Goal: Obtain resource: Download file/media

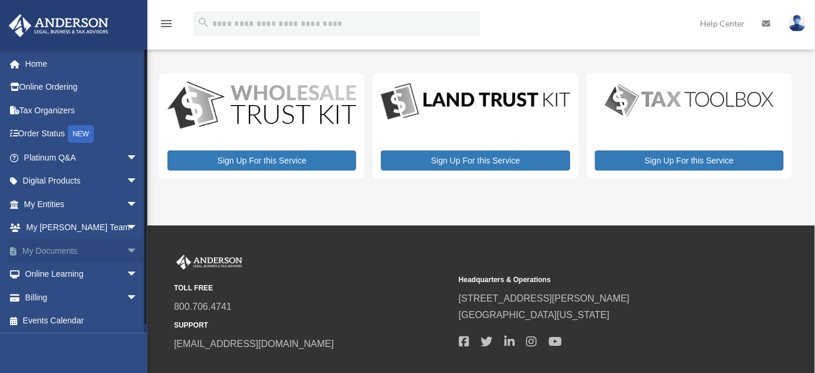
click at [62, 251] on link "My Documents arrow_drop_down" at bounding box center [81, 251] width 147 height 24
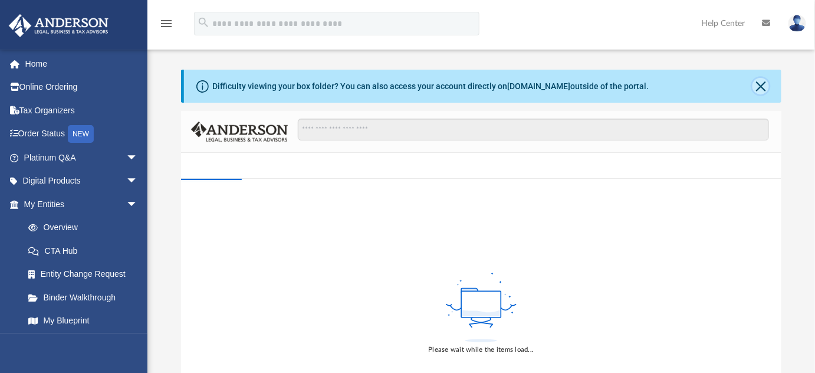
click at [764, 88] on button "Close" at bounding box center [760, 86] width 17 height 17
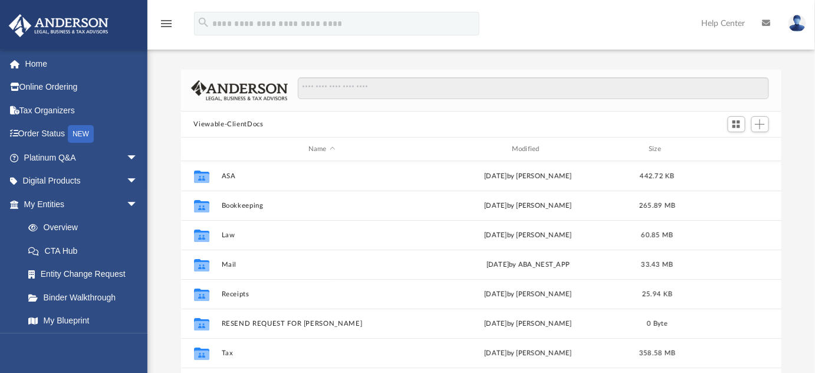
scroll to position [259, 593]
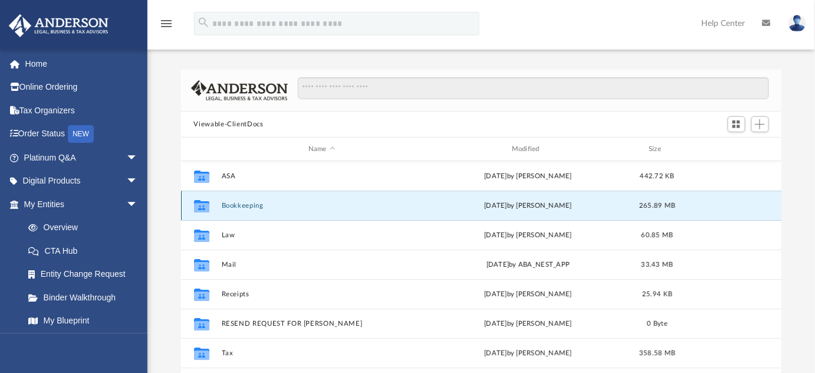
click at [240, 205] on button "Bookkeeping" at bounding box center [321, 206] width 201 height 8
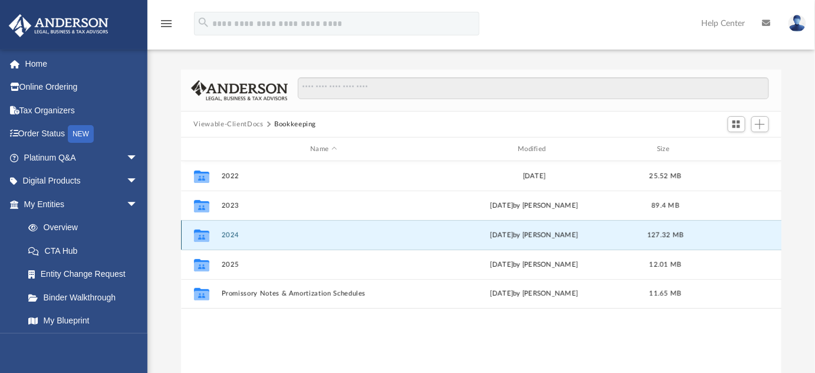
click at [233, 236] on button "2024" at bounding box center [323, 235] width 205 height 8
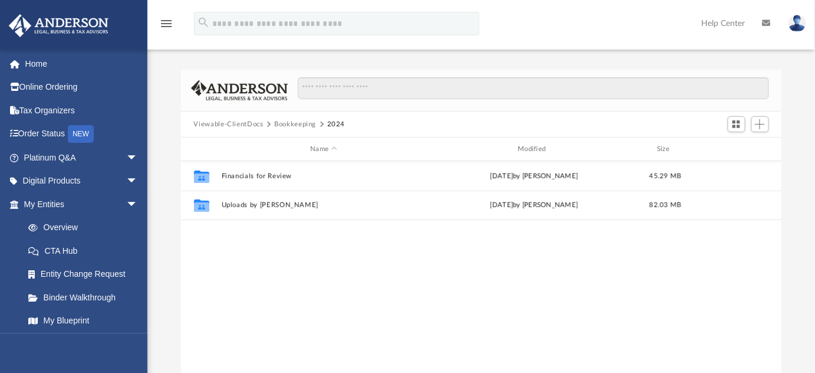
click at [234, 124] on button "Viewable-ClientDocs" at bounding box center [228, 124] width 70 height 11
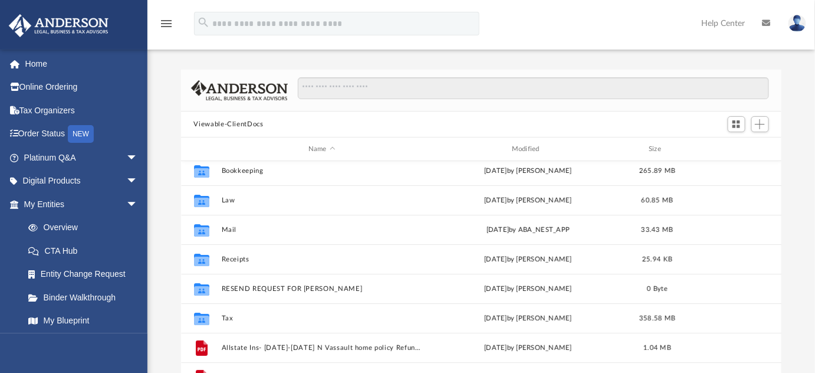
scroll to position [53, 0]
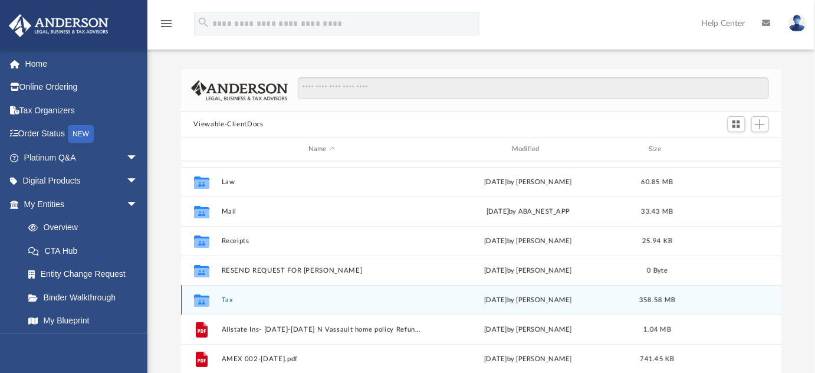
click at [227, 301] on button "Tax" at bounding box center [321, 300] width 201 height 8
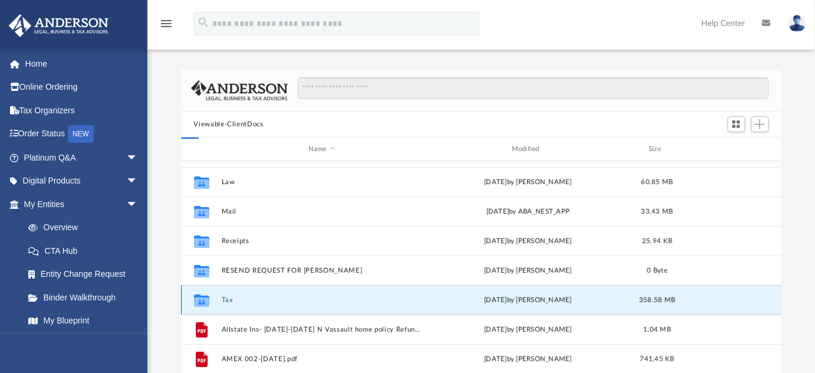
scroll to position [0, 0]
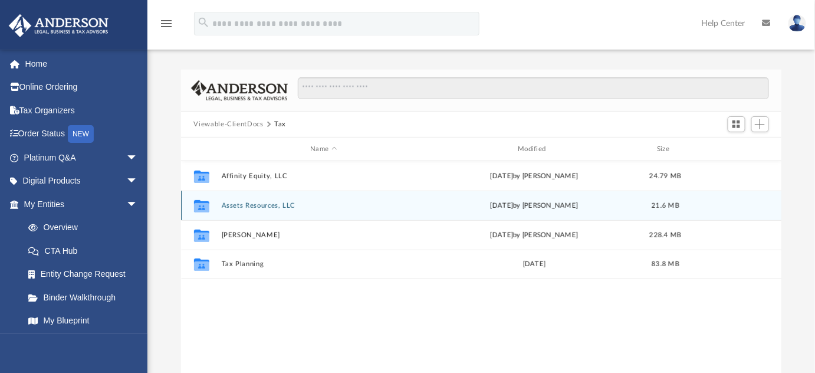
click at [243, 208] on button "Assets Resources, LLC" at bounding box center [323, 206] width 205 height 8
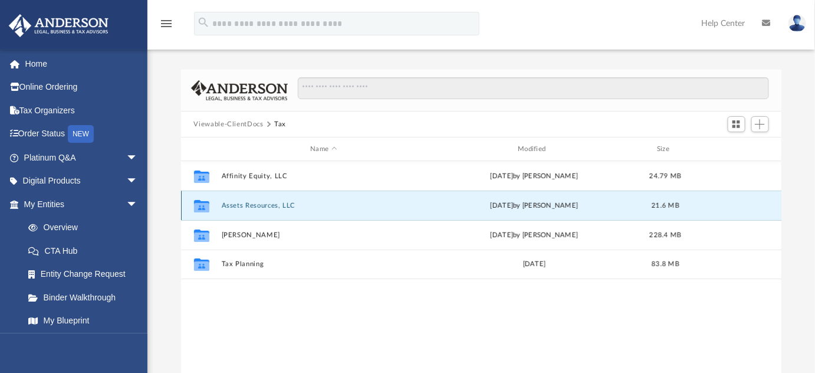
click at [243, 208] on button "Assets Resources, LLC" at bounding box center [323, 206] width 205 height 8
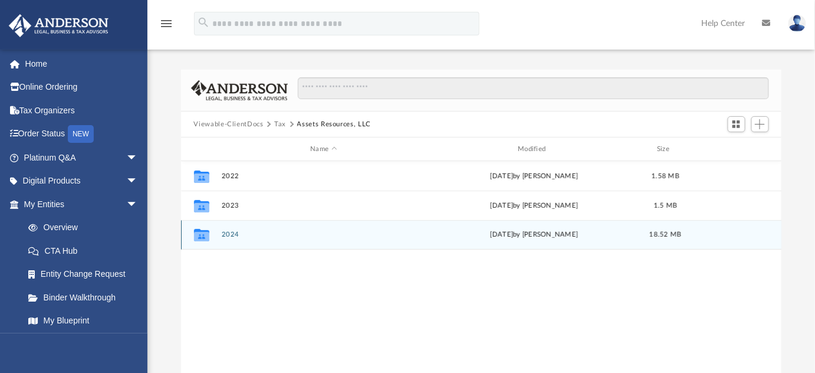
click at [223, 237] on button "2024" at bounding box center [323, 235] width 205 height 8
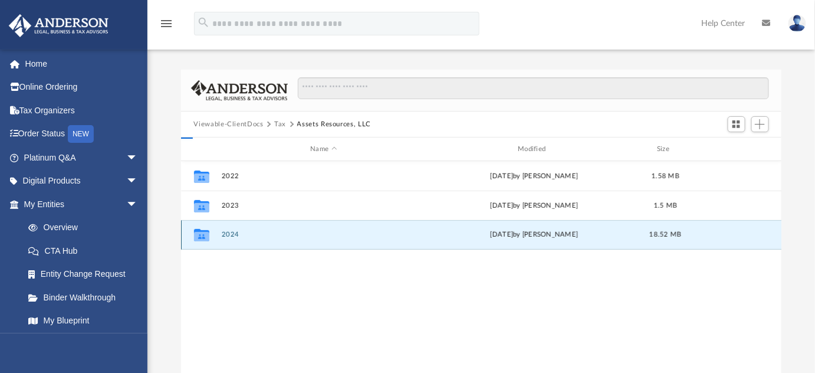
click at [223, 237] on button "2024" at bounding box center [323, 235] width 205 height 8
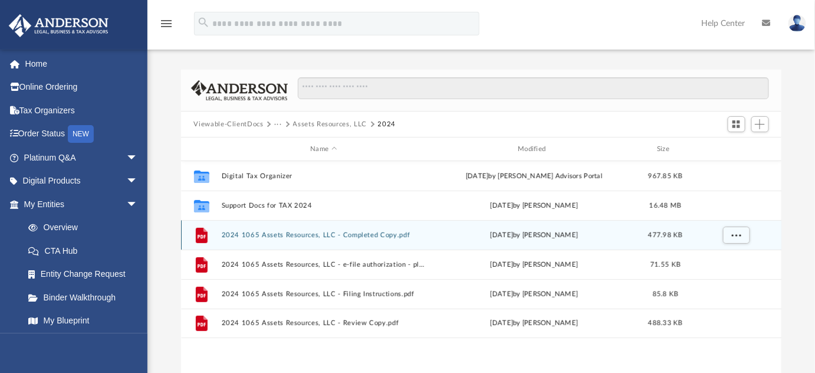
click at [350, 234] on button "2024 1065 Assets Resources, LLC - Completed Copy.pdf" at bounding box center [323, 235] width 205 height 8
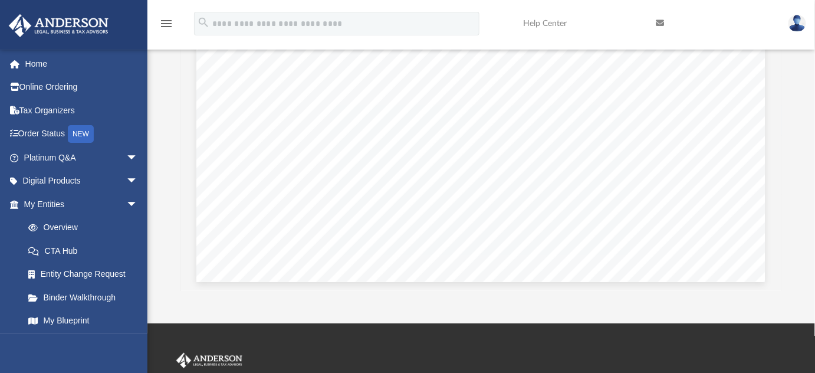
scroll to position [47463, 0]
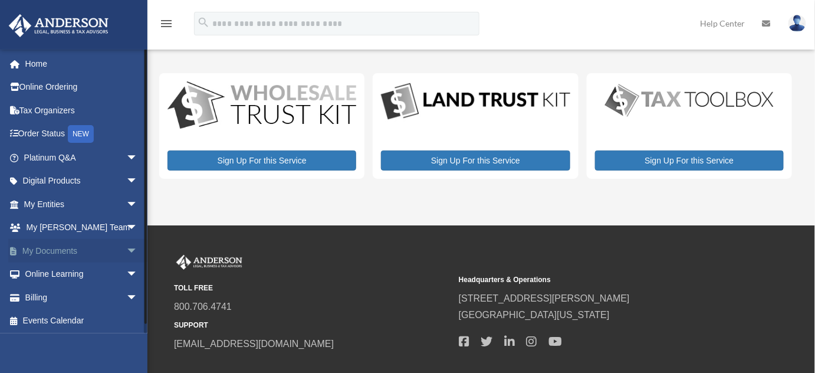
click at [63, 251] on link "My Documents arrow_drop_down" at bounding box center [81, 251] width 147 height 24
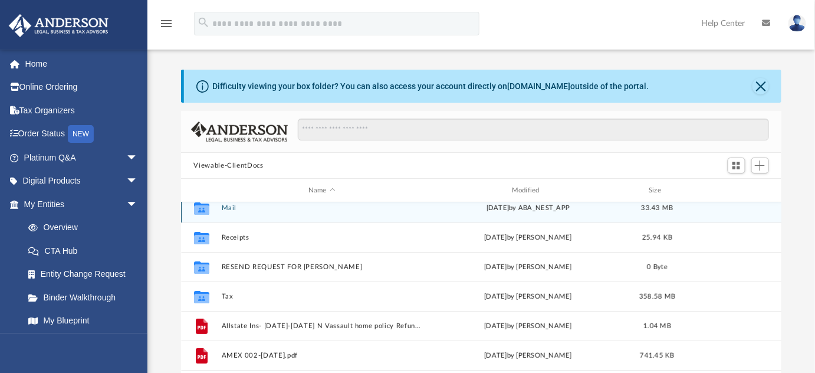
scroll to position [160, 0]
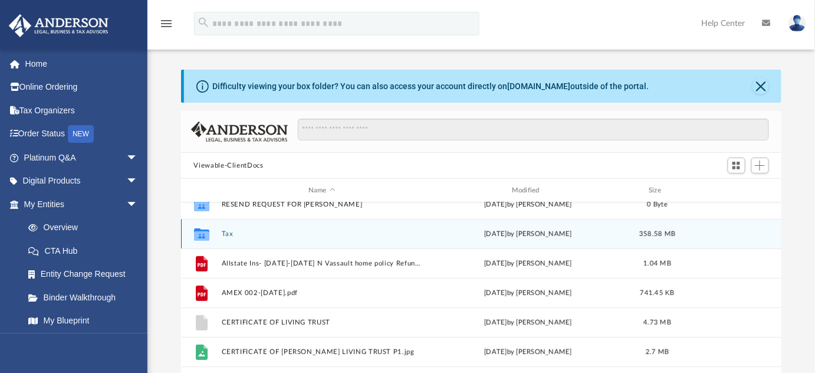
click at [225, 237] on div "Collaborated Folder Tax Tue Sep 16 2025 by Jasmine Splunge 358.58 MB" at bounding box center [481, 233] width 601 height 29
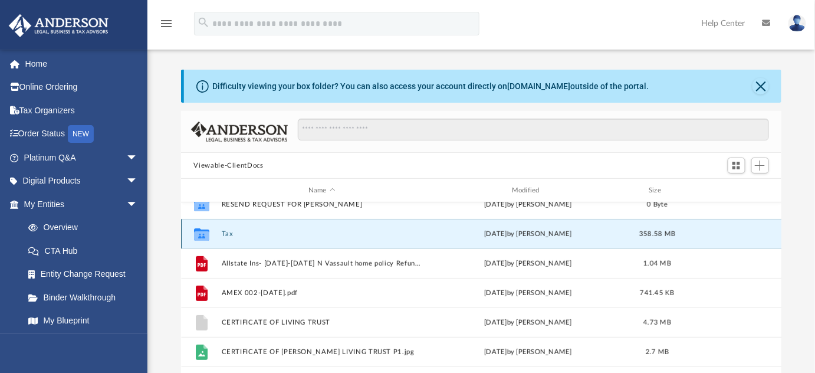
click at [229, 233] on button "Tax" at bounding box center [321, 234] width 201 height 8
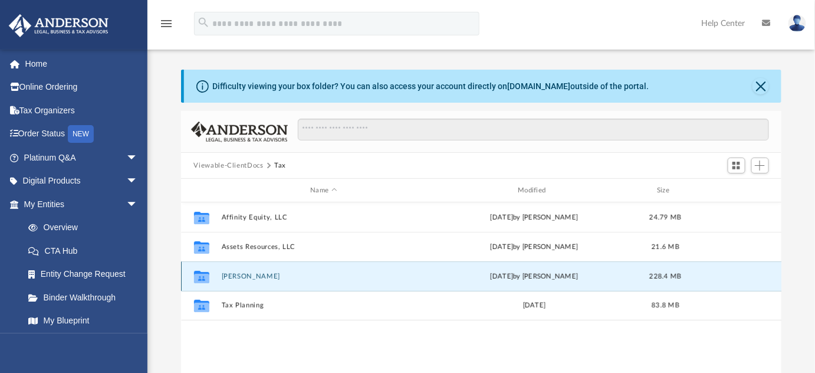
click at [261, 274] on button "Newman, Patcharee" at bounding box center [323, 276] width 205 height 8
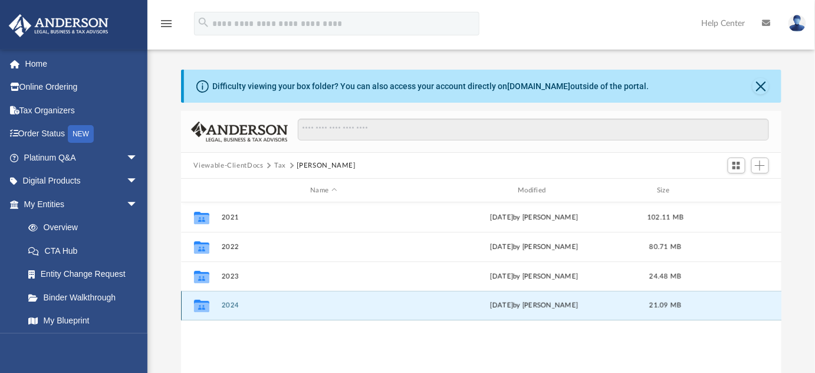
click at [235, 306] on button "2024" at bounding box center [323, 305] width 205 height 8
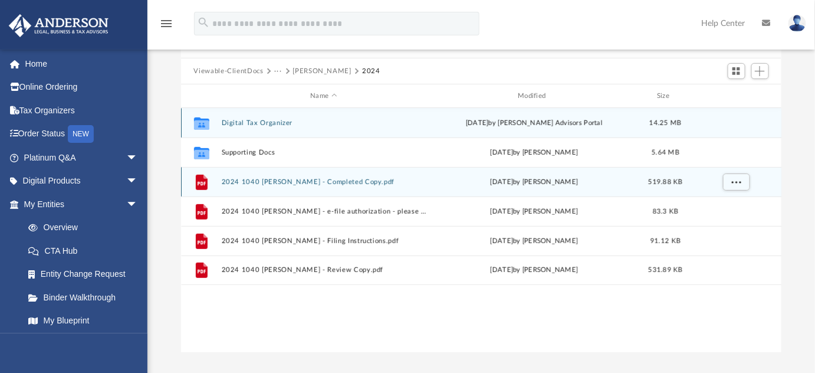
scroll to position [107, 0]
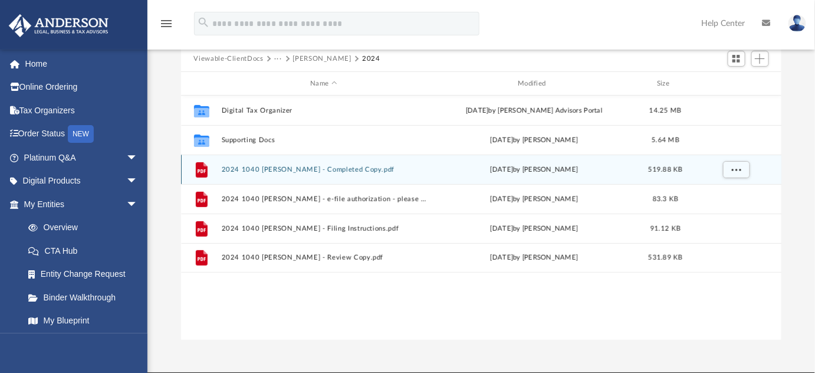
click at [364, 176] on div "File 2024 1040 Newman, Patcharee - Completed Copy.pdf Tue Sep 16 2025 by Jasmin…" at bounding box center [481, 168] width 601 height 29
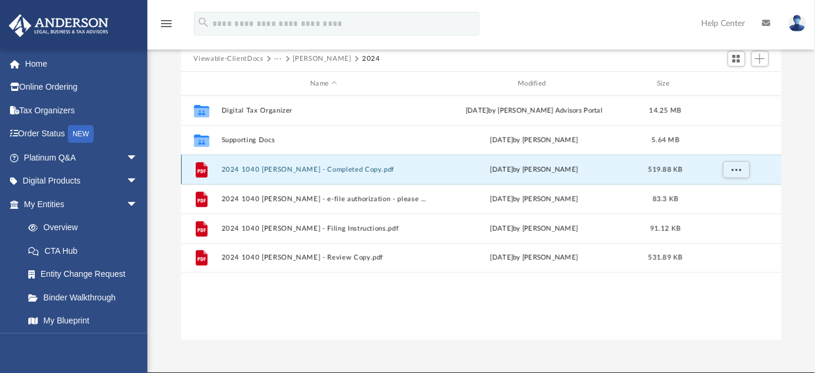
click at [363, 172] on div "File 2024 1040 Newman, Patcharee - Completed Copy.pdf Tue Sep 16 2025 by Jasmin…" at bounding box center [481, 168] width 601 height 29
click at [290, 168] on button "2024 1040 Newman, Patcharee - Completed Copy.pdf" at bounding box center [323, 170] width 205 height 8
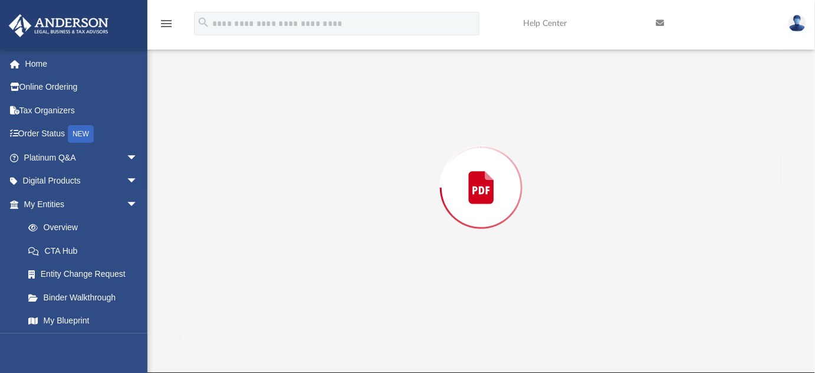
click at [290, 168] on div "Preview" at bounding box center [481, 187] width 601 height 304
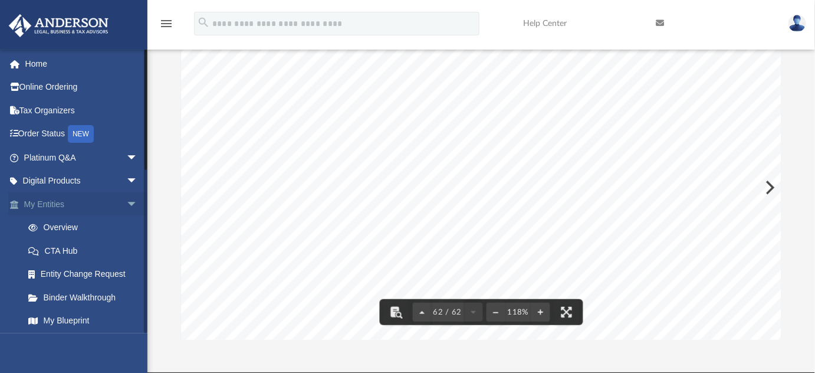
click at [63, 203] on link "My Entities arrow_drop_down" at bounding box center [81, 204] width 147 height 24
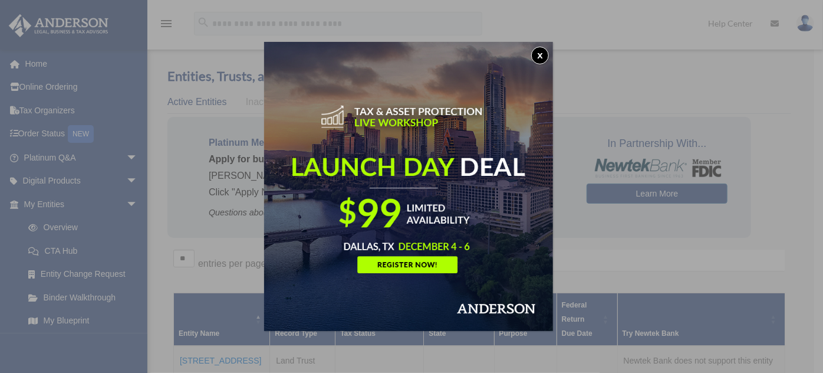
click at [541, 60] on button "x" at bounding box center [540, 56] width 18 height 18
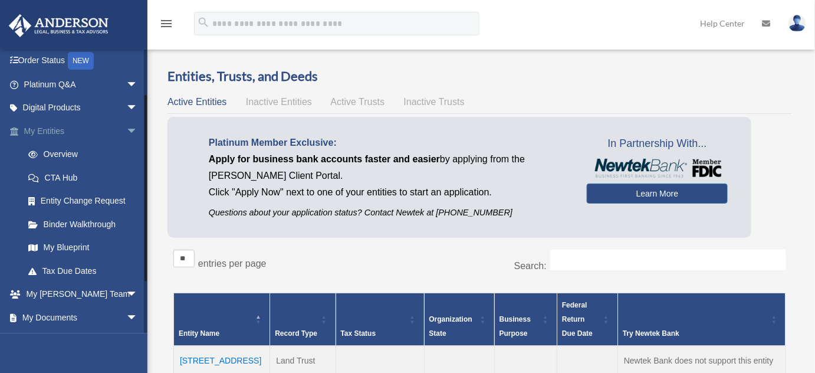
scroll to position [107, 0]
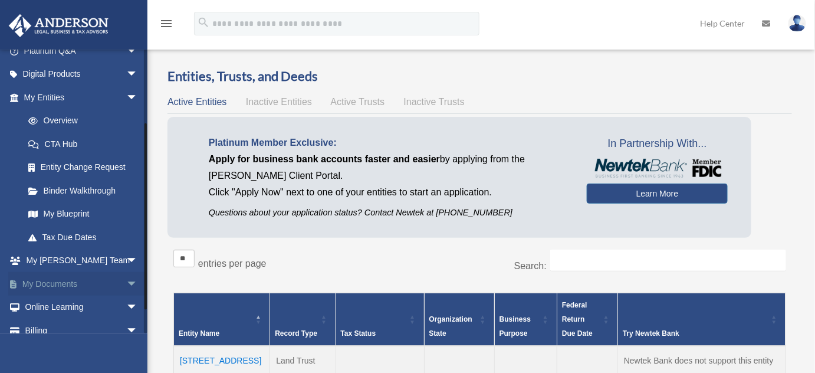
click at [61, 284] on link "My Documents arrow_drop_down" at bounding box center [81, 284] width 147 height 24
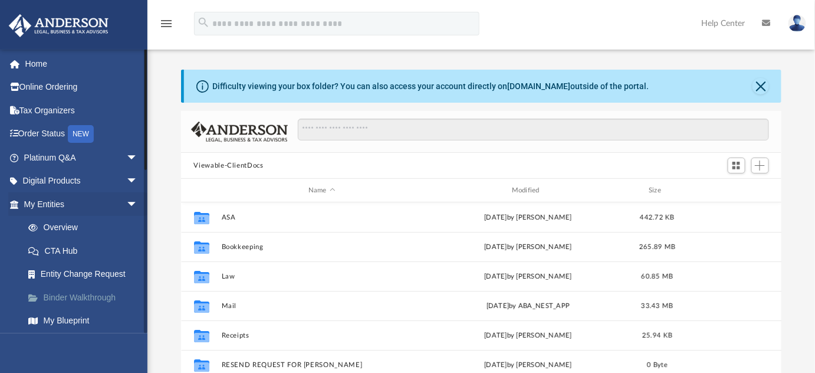
scroll to position [259, 593]
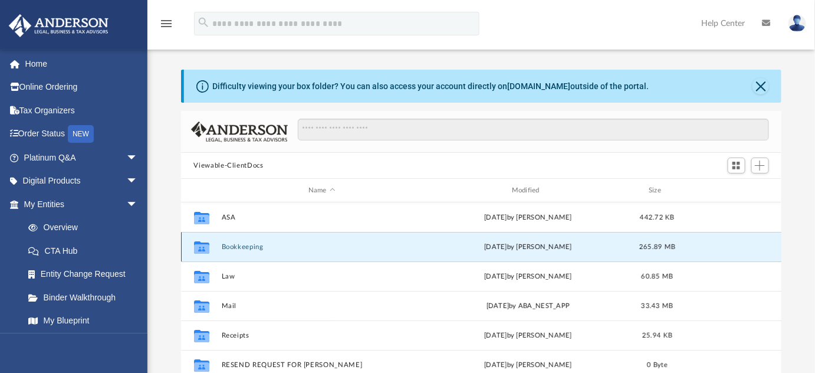
click at [256, 243] on button "Bookkeeping" at bounding box center [321, 247] width 201 height 8
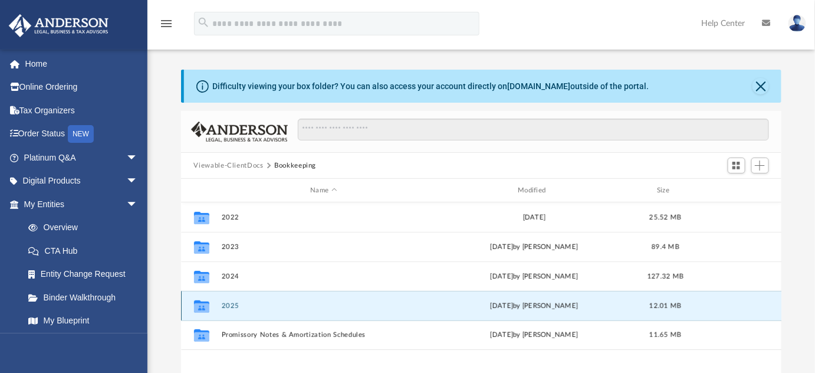
click at [223, 306] on button "2025" at bounding box center [323, 306] width 205 height 8
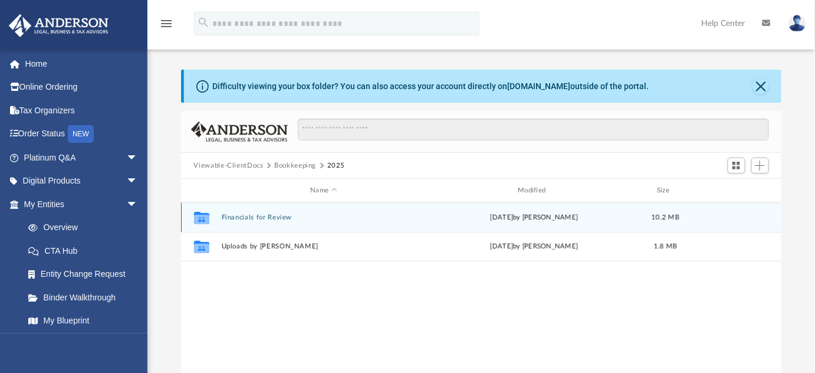
click at [271, 218] on button "Financials for Review" at bounding box center [323, 217] width 205 height 8
click at [271, 218] on button "Affinity Equity, LLC" at bounding box center [323, 217] width 205 height 8
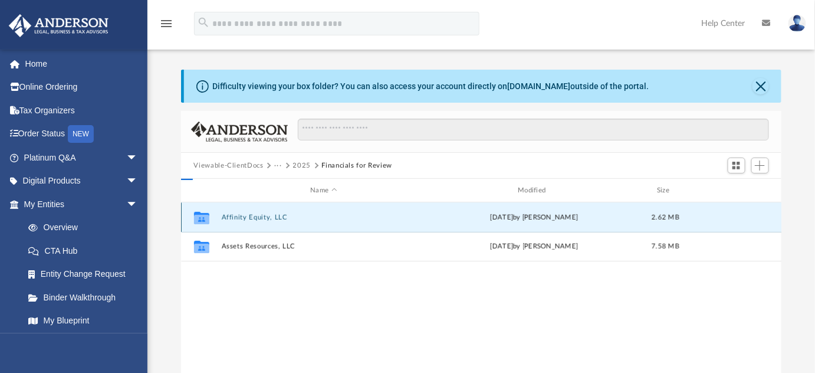
click at [271, 218] on button "Affinity Equity, LLC" at bounding box center [323, 217] width 205 height 8
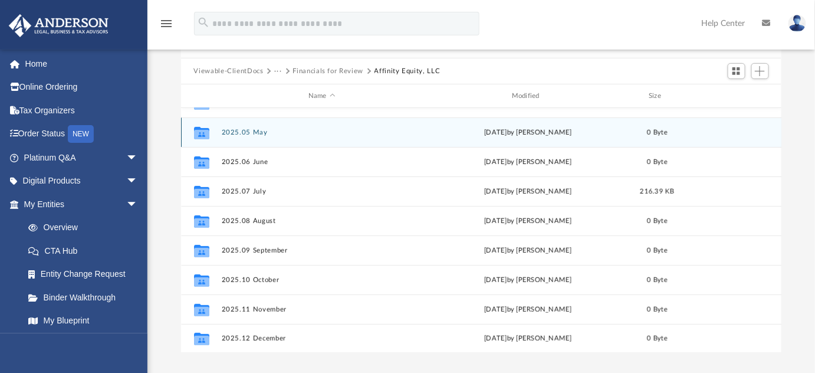
scroll to position [107, 0]
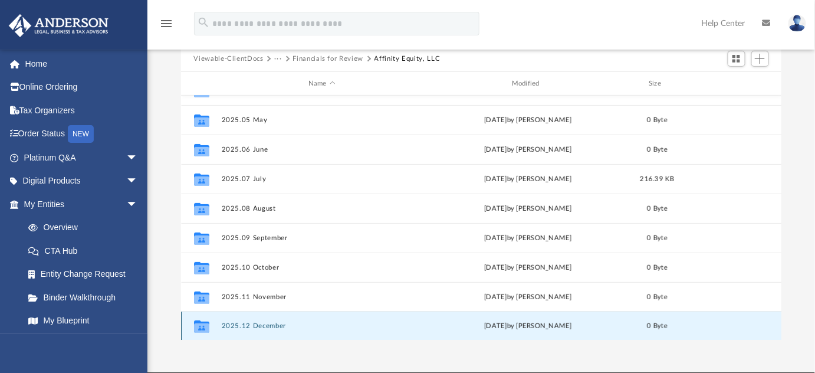
click at [258, 325] on button "2025.12 December" at bounding box center [321, 326] width 201 height 8
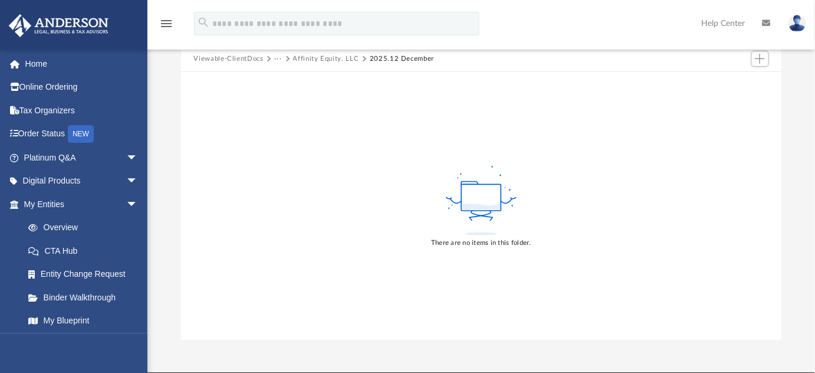
click at [344, 54] on button "Affinity Equity, LLC" at bounding box center [326, 59] width 66 height 11
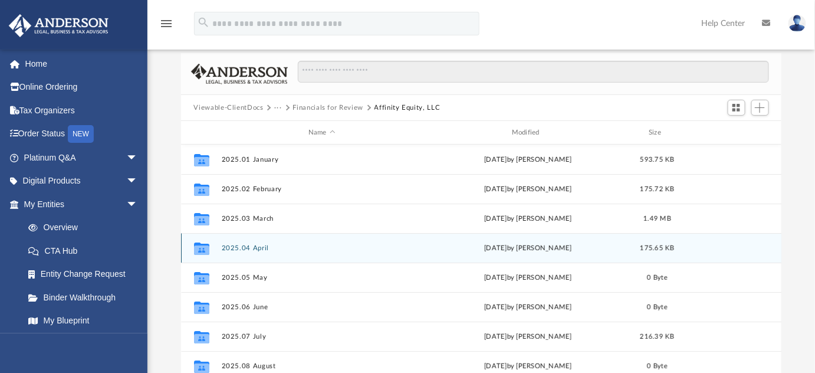
scroll to position [0, 0]
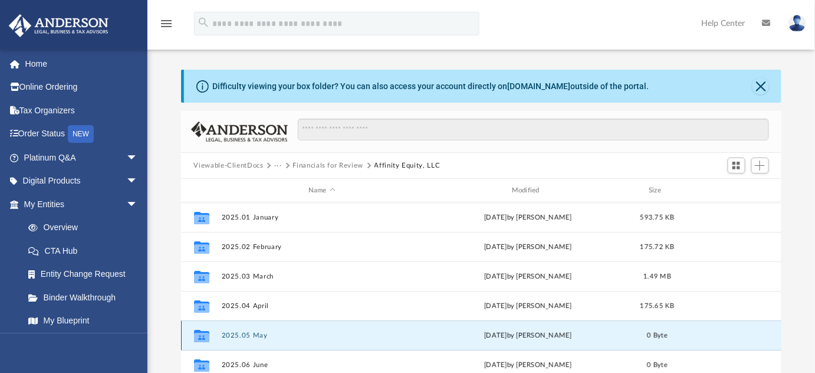
click at [245, 333] on button "2025.05 May" at bounding box center [321, 335] width 201 height 8
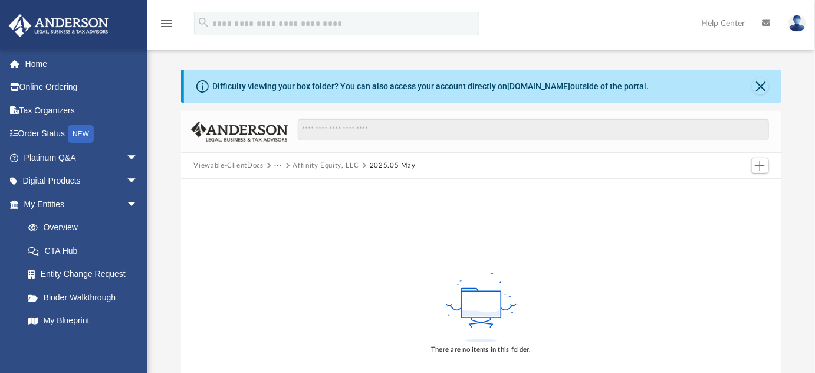
click at [243, 166] on button "Viewable-ClientDocs" at bounding box center [228, 165] width 70 height 11
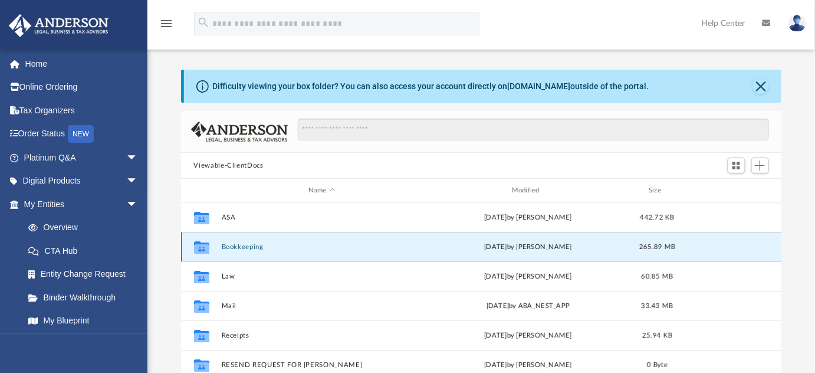
click at [248, 249] on button "Bookkeeping" at bounding box center [321, 247] width 201 height 8
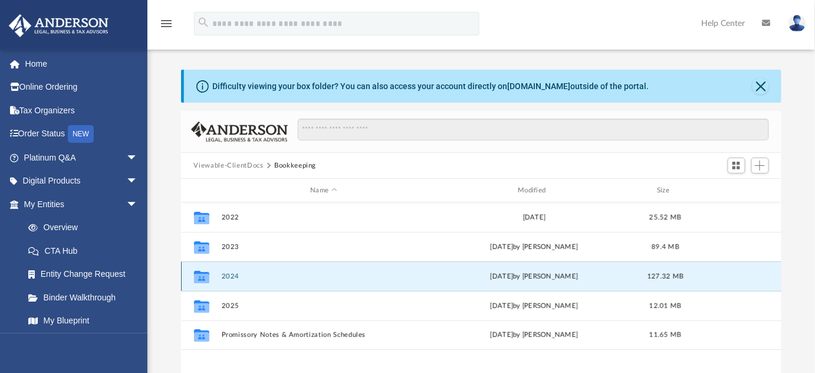
click at [226, 273] on button "2024" at bounding box center [323, 276] width 205 height 8
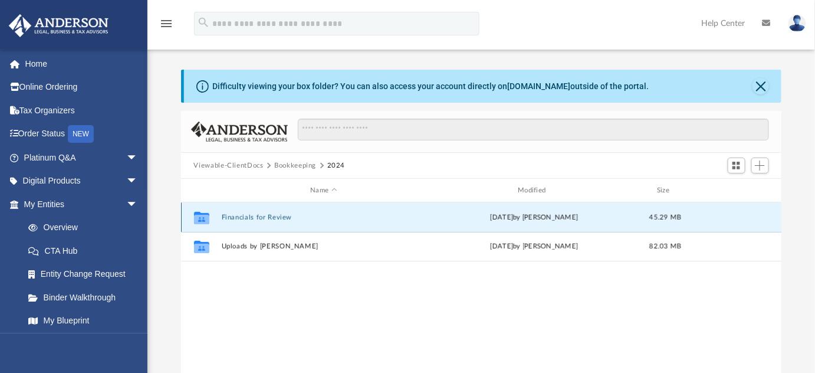
click at [267, 219] on button "Financials for Review" at bounding box center [323, 217] width 205 height 8
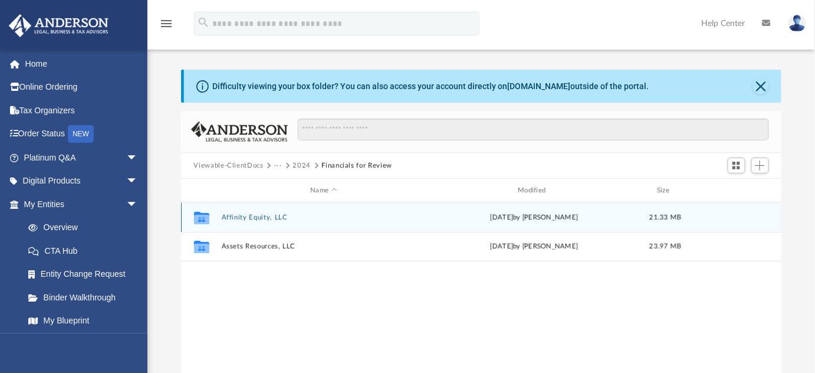
click at [267, 219] on button "Affinity Equity, LLC" at bounding box center [323, 217] width 205 height 8
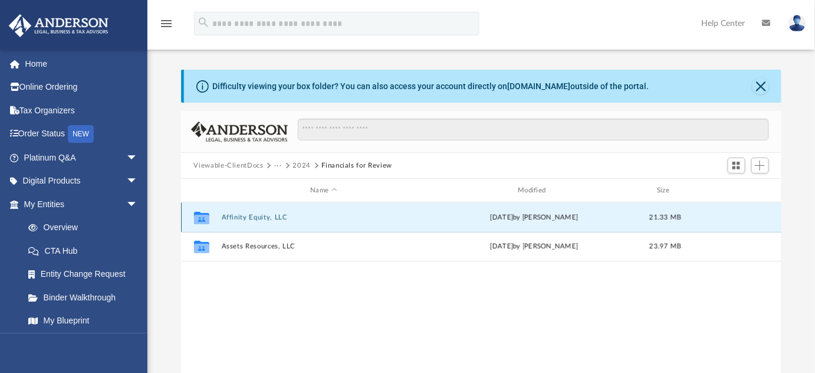
click at [267, 219] on button "Affinity Equity, LLC" at bounding box center [323, 217] width 205 height 8
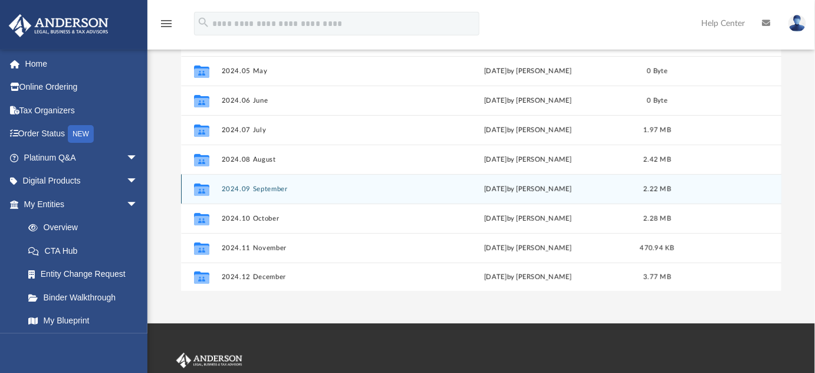
scroll to position [160, 0]
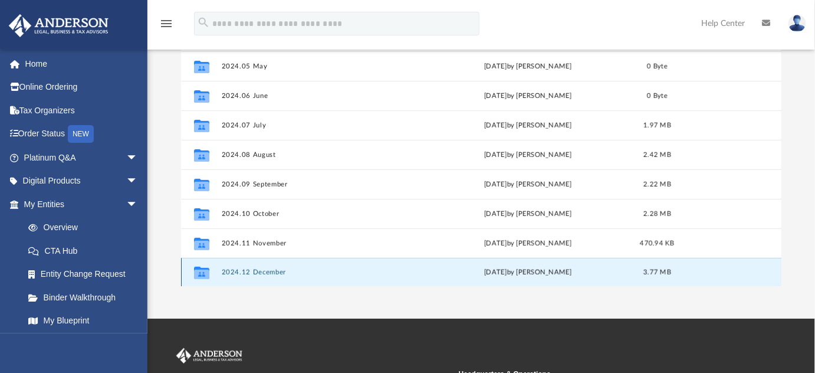
click at [264, 273] on button "2024.12 December" at bounding box center [321, 272] width 201 height 8
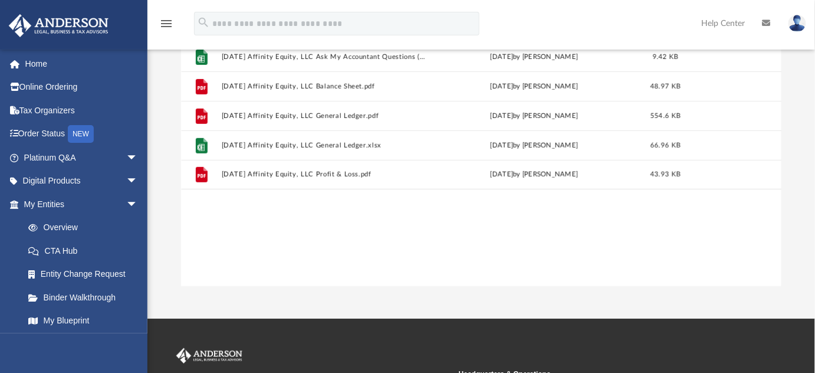
scroll to position [107, 0]
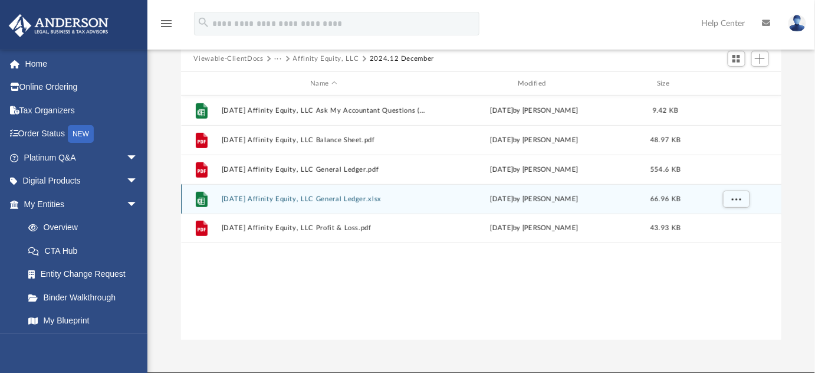
click at [355, 196] on button "[DATE] Affinity Equity, LLC General Ledger.xlsx" at bounding box center [323, 199] width 205 height 8
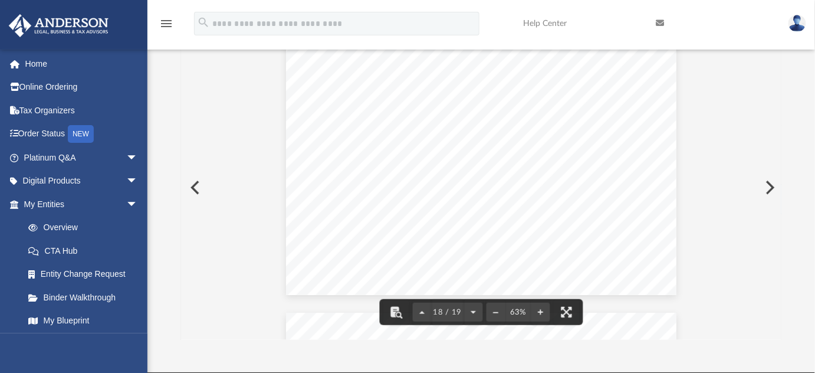
scroll to position [5366, 0]
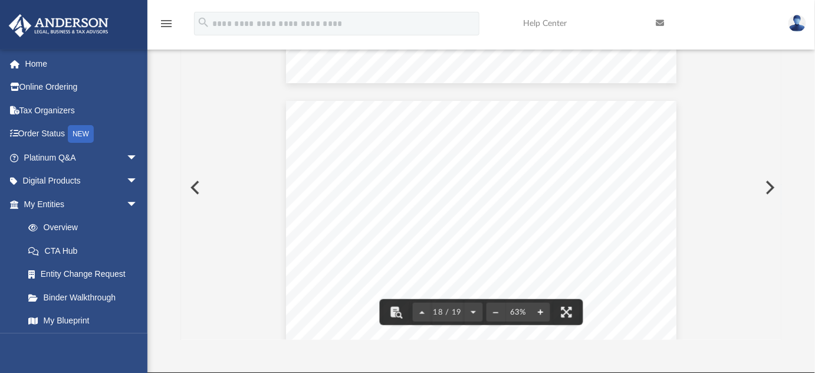
click at [538, 313] on button "File preview" at bounding box center [540, 312] width 19 height 26
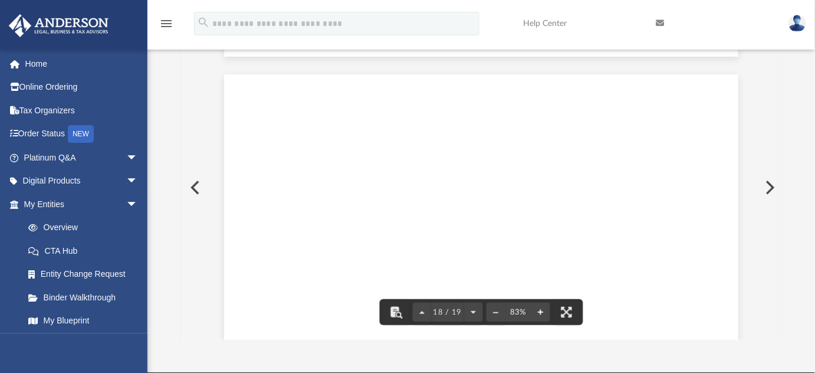
scroll to position [6988, 0]
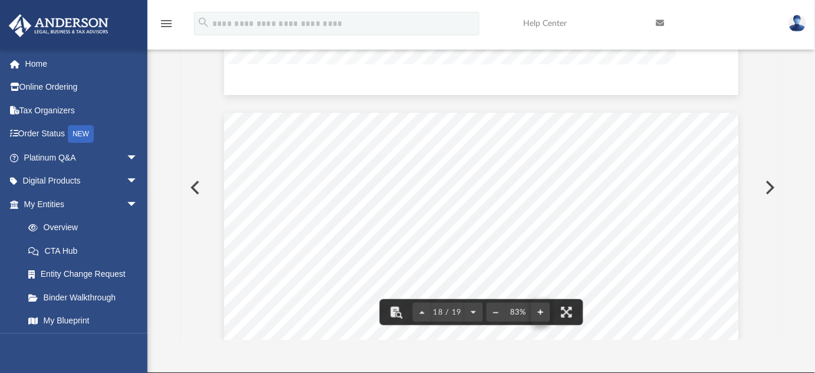
click at [538, 313] on div "General Ledger [DATE] Expense No [PERSON_NAME] Law, P.S Legal services Legal & …" at bounding box center [481, 187] width 601 height 304
click at [538, 313] on button "File preview" at bounding box center [540, 312] width 19 height 26
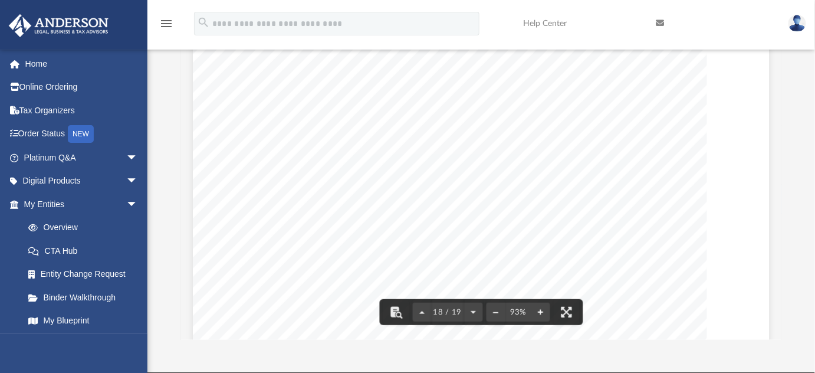
scroll to position [7800, 0]
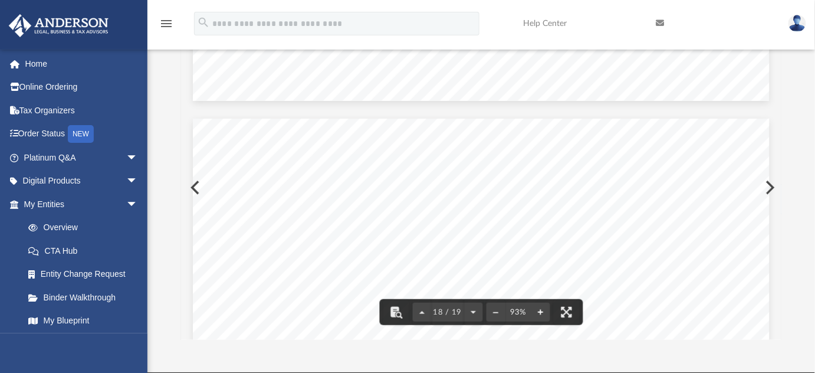
click at [538, 314] on button "File preview" at bounding box center [540, 312] width 19 height 26
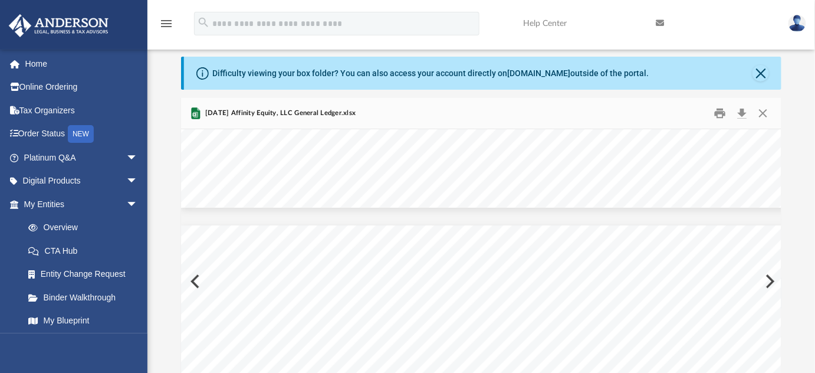
scroll to position [0, 0]
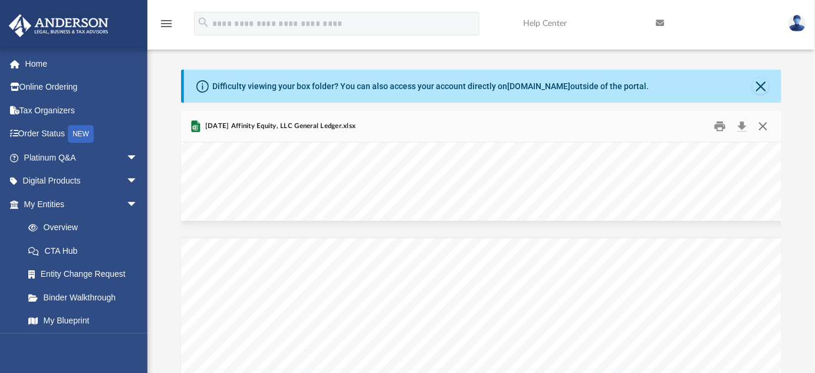
click at [758, 127] on button "Close" at bounding box center [762, 126] width 21 height 18
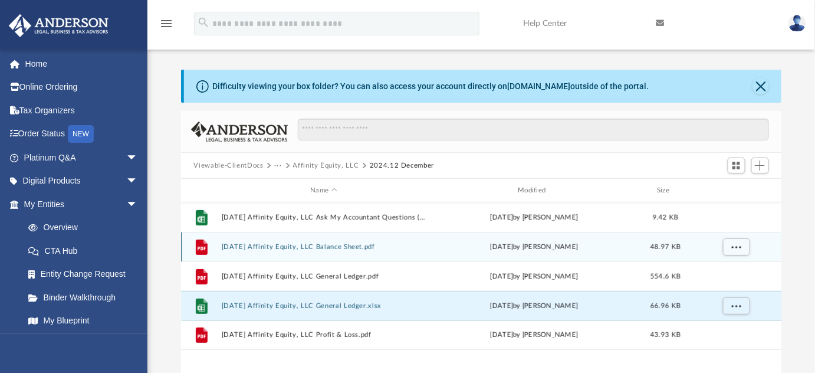
click at [372, 243] on button "[DATE] Affinity Equity, LLC Balance Sheet.pdf" at bounding box center [323, 247] width 205 height 8
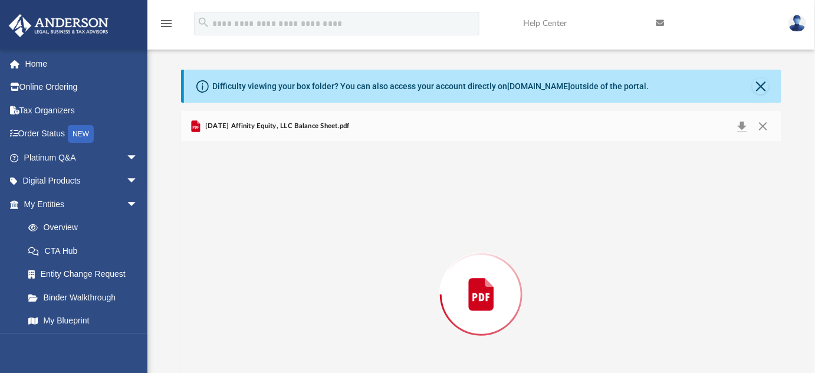
scroll to position [74, 0]
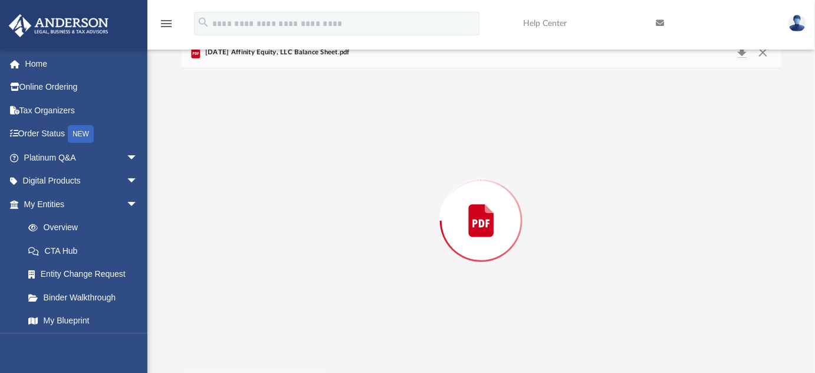
click at [372, 242] on div "Preview" at bounding box center [481, 220] width 601 height 304
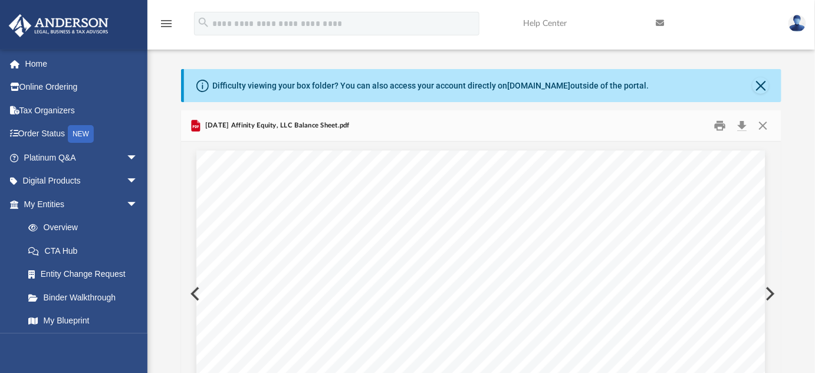
scroll to position [0, 0]
click at [762, 124] on button "Close" at bounding box center [762, 126] width 21 height 18
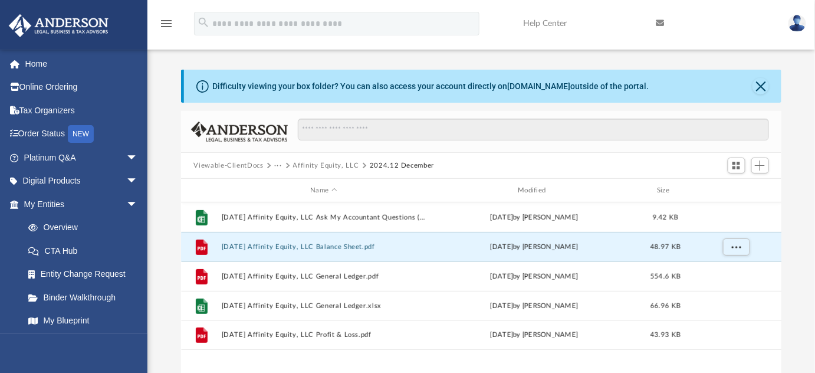
click at [338, 165] on button "Affinity Equity, LLC" at bounding box center [326, 165] width 66 height 11
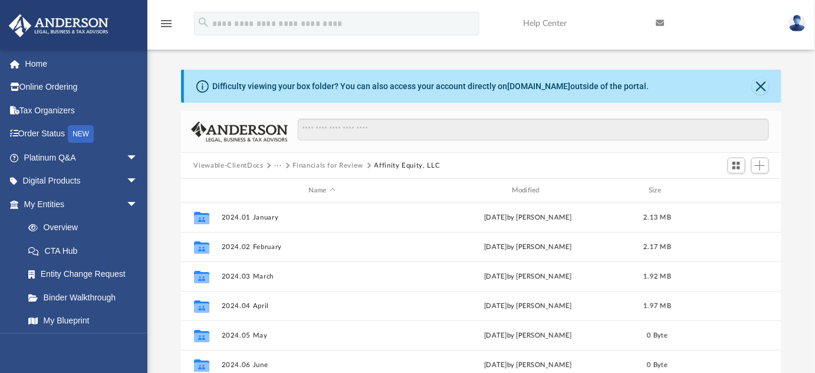
click at [300, 162] on button "Financials for Review" at bounding box center [328, 165] width 71 height 11
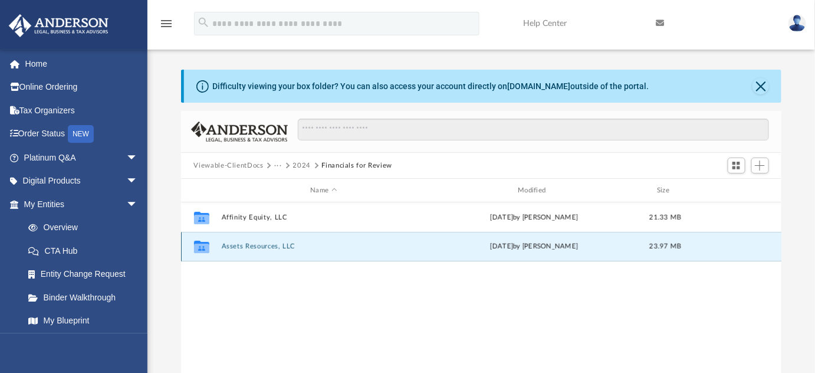
click at [253, 246] on button "Assets Resources, LLC" at bounding box center [323, 246] width 205 height 8
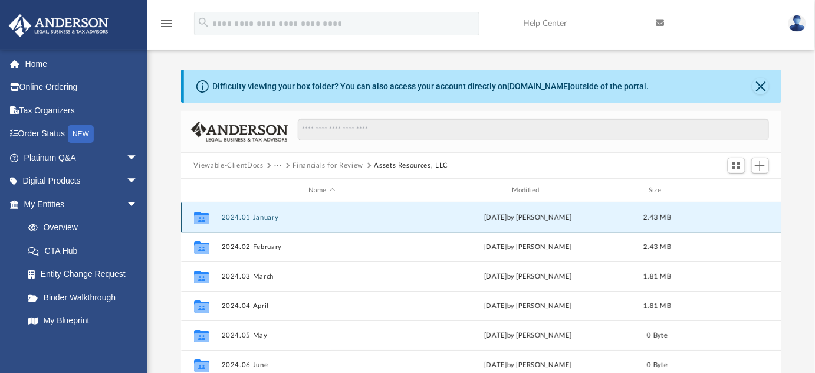
click at [264, 216] on button "2024.01 January" at bounding box center [321, 217] width 201 height 8
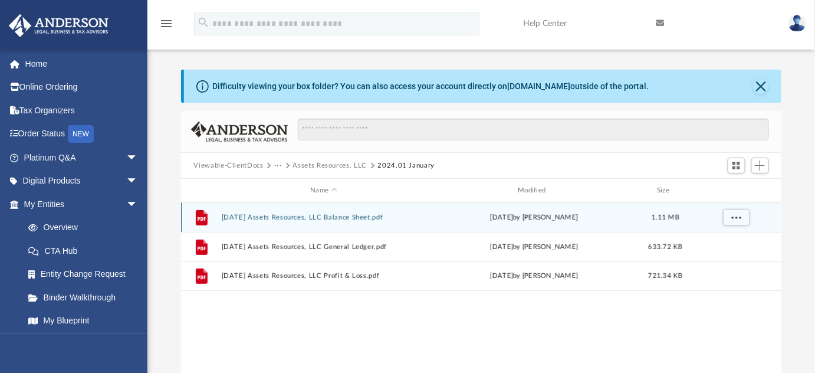
click at [279, 215] on button "[DATE] Assets Resources, LLC Balance Sheet.pdf" at bounding box center [323, 217] width 205 height 8
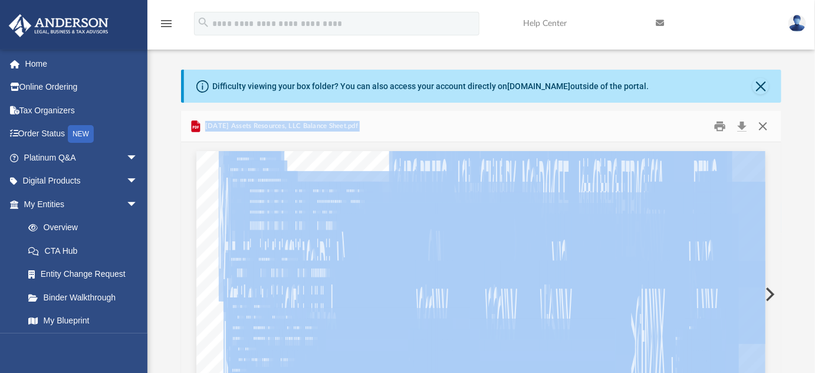
click at [767, 129] on button "Close" at bounding box center [762, 126] width 21 height 18
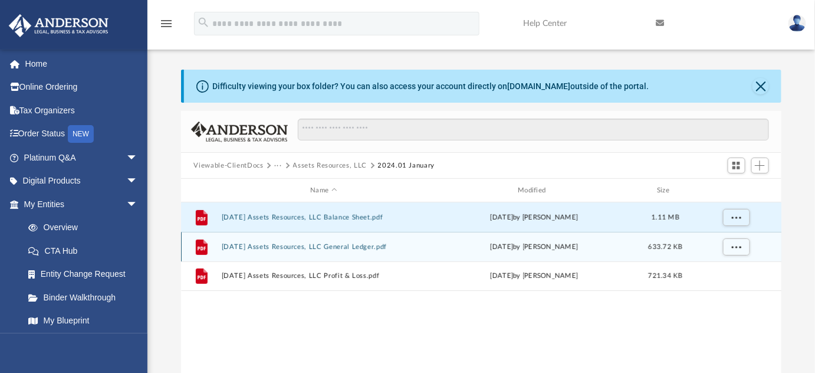
click at [371, 250] on div "File [DATE] Assets Resources, LLC General Ledger.pdf [DATE] by [PERSON_NAME] 63…" at bounding box center [481, 246] width 601 height 29
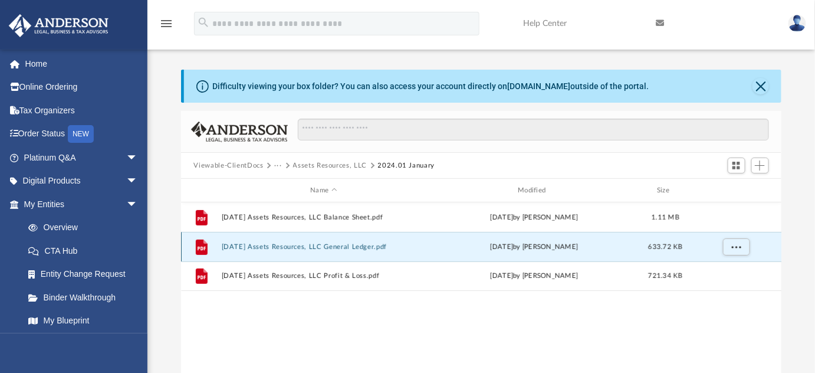
click at [371, 250] on div "File [DATE] Assets Resources, LLC General Ledger.pdf [DATE] by [PERSON_NAME] 63…" at bounding box center [481, 246] width 601 height 29
click at [244, 249] on button "[DATE] Assets Resources, LLC General Ledger.pdf" at bounding box center [323, 247] width 205 height 8
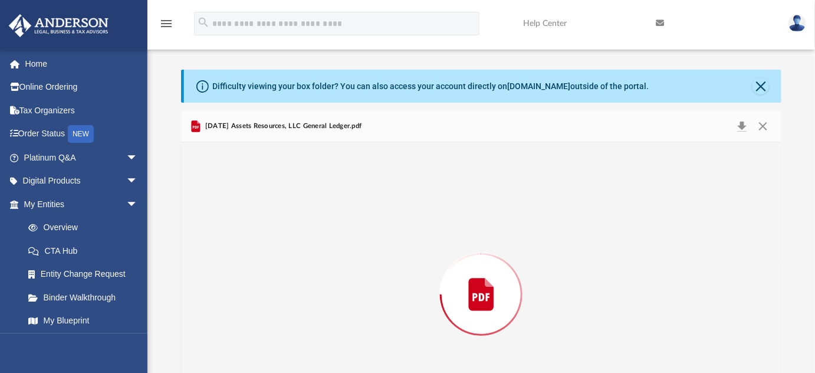
scroll to position [74, 0]
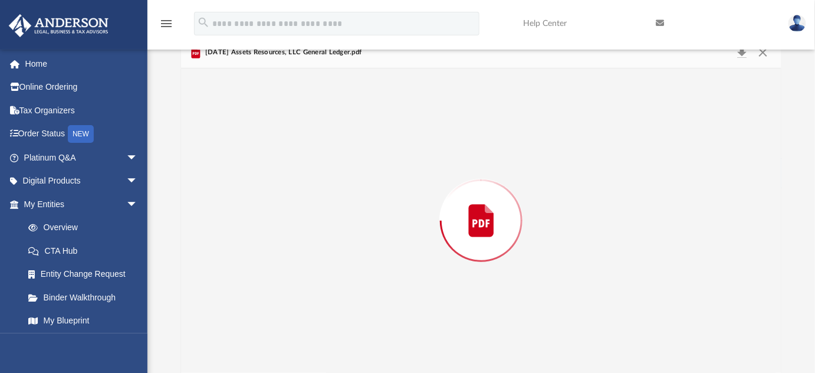
click at [244, 249] on div "Preview" at bounding box center [481, 220] width 601 height 304
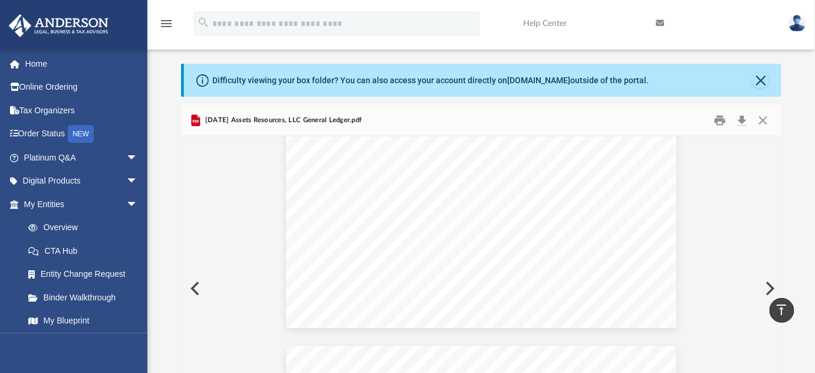
scroll to position [0, 0]
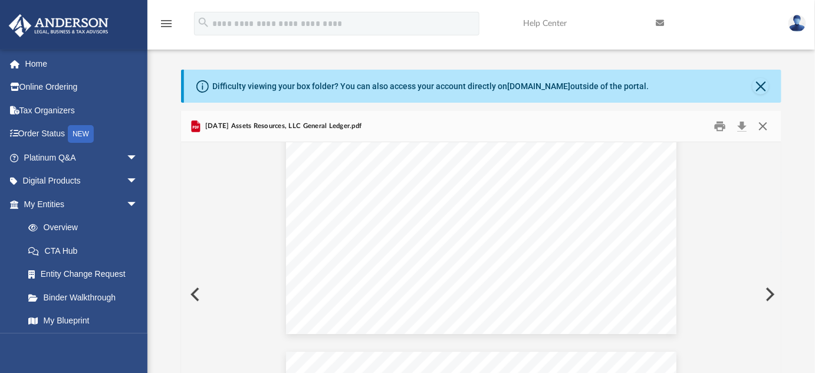
click at [768, 127] on button "Close" at bounding box center [762, 126] width 21 height 18
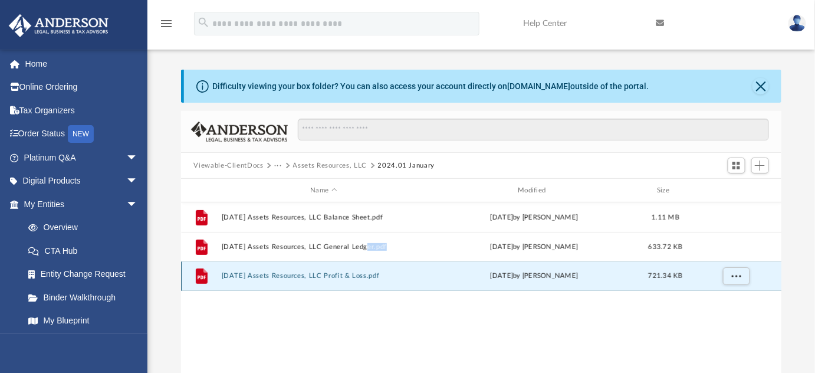
click at [368, 274] on button "[DATE] Assets Resources, LLC Profit & Loss.pdf" at bounding box center [323, 276] width 205 height 8
